Goal: Task Accomplishment & Management: Use online tool/utility

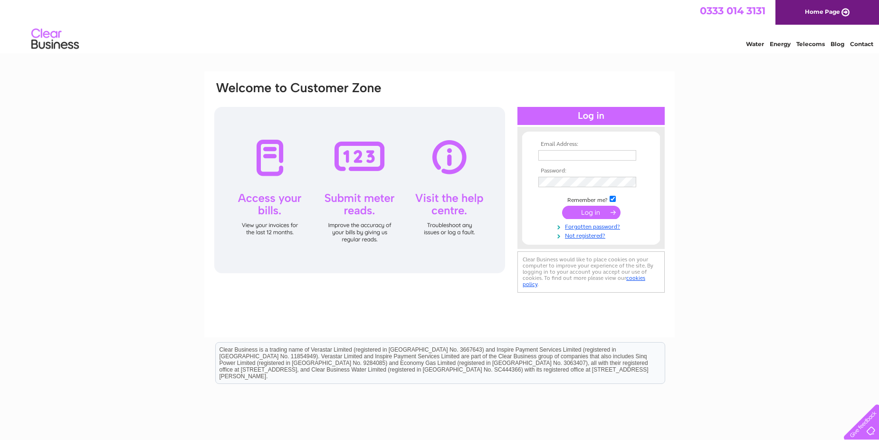
type input "haulage@hycross2000.co.uk"
click at [598, 212] on input "submit" at bounding box center [591, 212] width 58 height 13
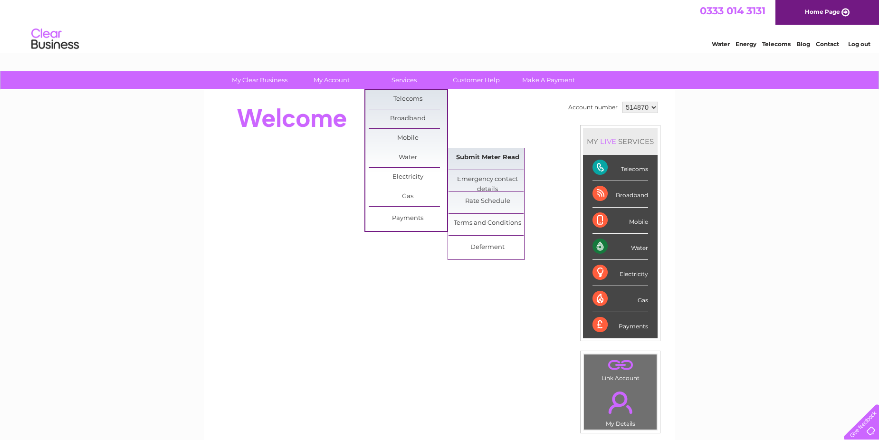
click at [488, 151] on link "Submit Meter Read" at bounding box center [488, 157] width 78 height 19
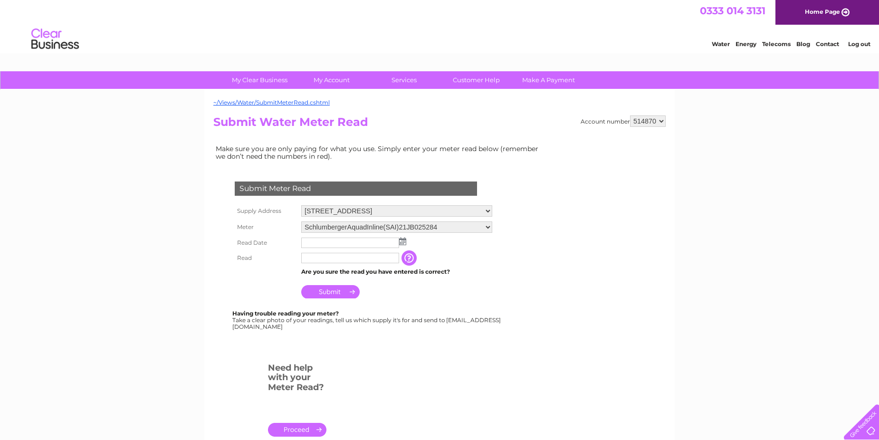
click at [406, 241] on img at bounding box center [402, 242] width 7 height 8
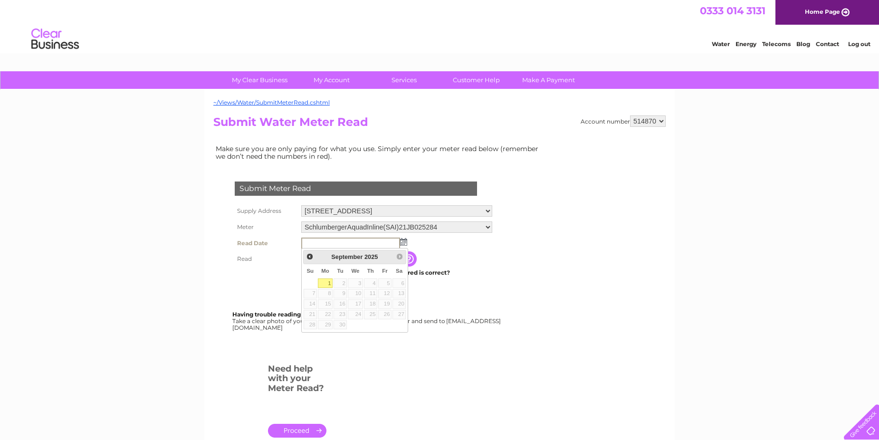
click at [327, 282] on link "1" at bounding box center [325, 284] width 15 height 10
type input "2025/09/01"
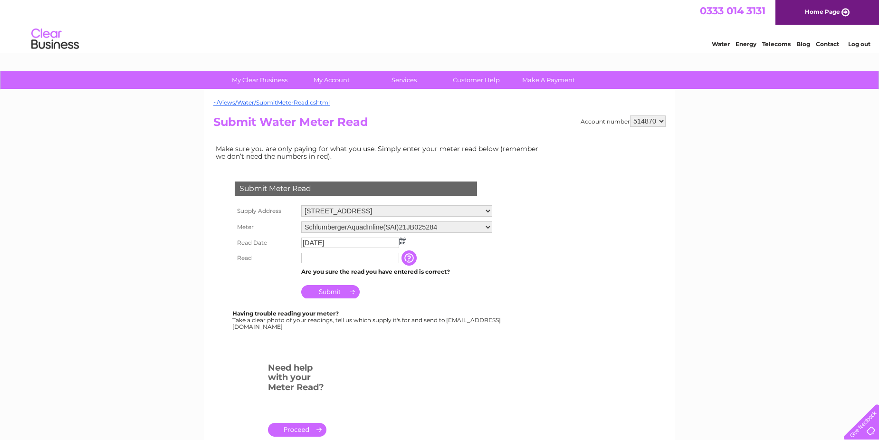
click at [319, 258] on input "text" at bounding box center [350, 258] width 98 height 10
type input "1"
type input "01901"
click at [322, 294] on input "Submit" at bounding box center [330, 291] width 58 height 13
